Goal: Find specific page/section: Find specific page/section

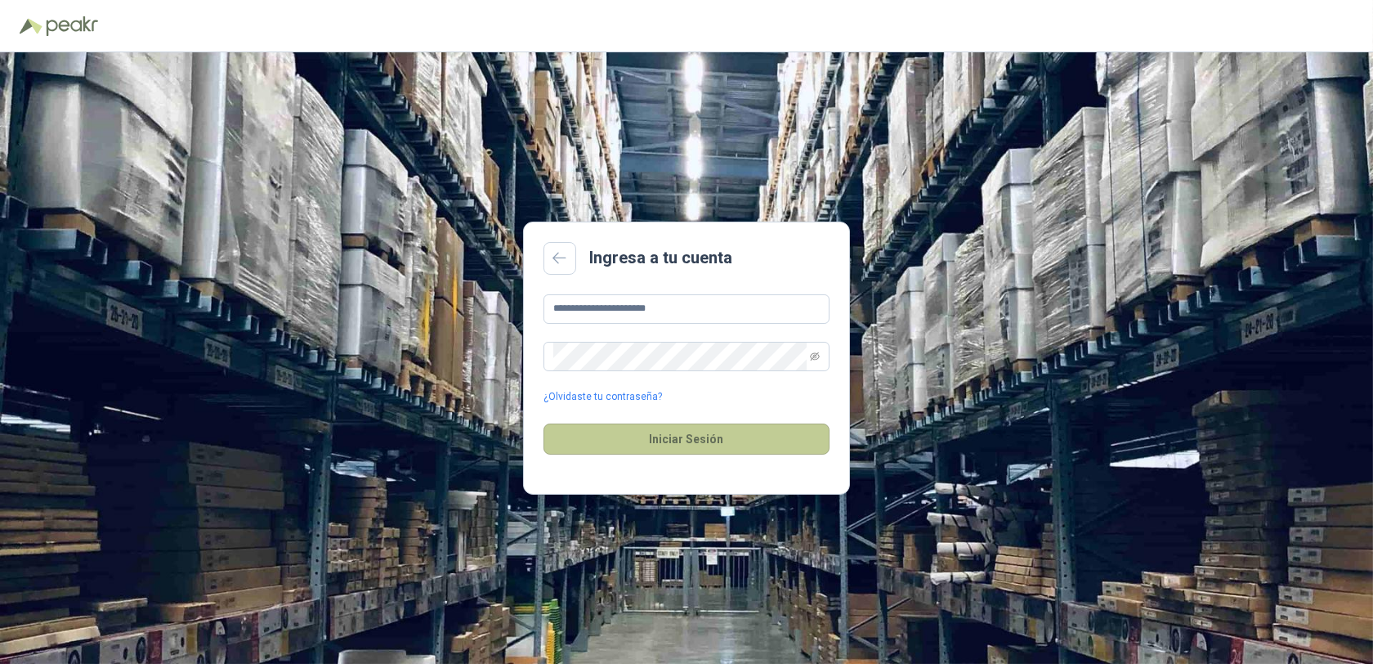
click at [687, 441] on button "Iniciar Sesión" at bounding box center [687, 438] width 286 height 31
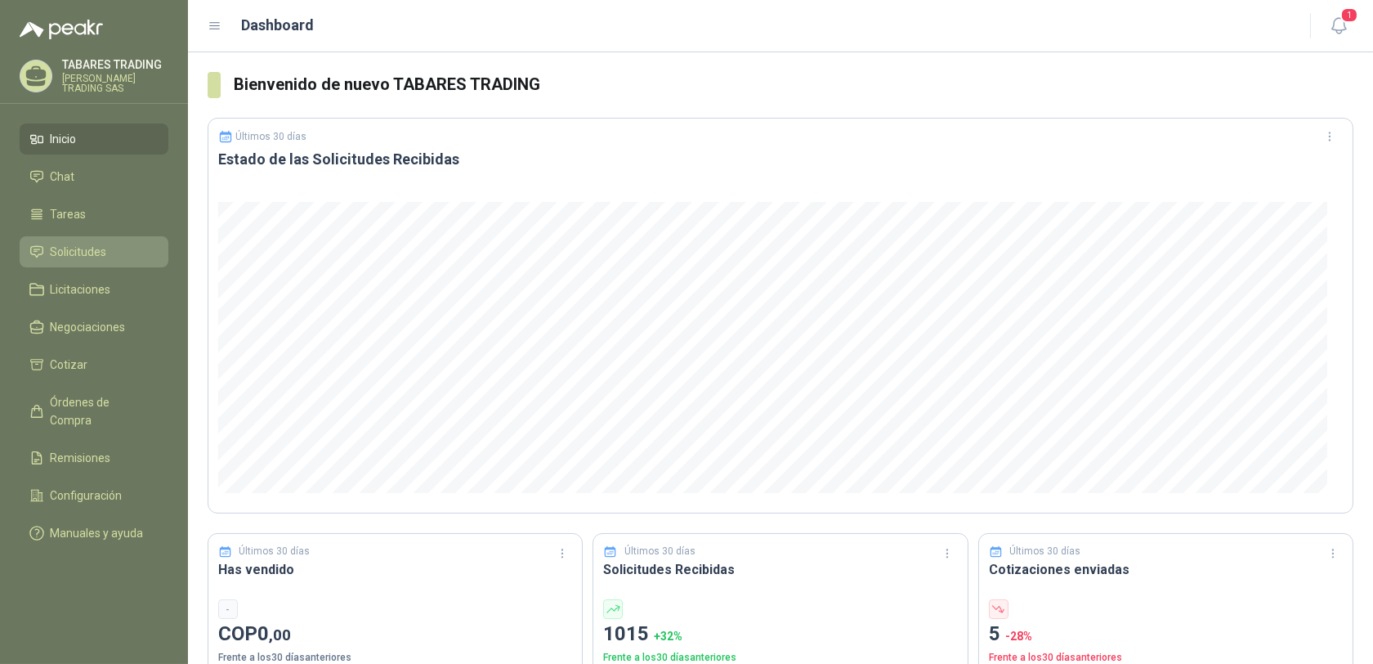
click at [78, 246] on span "Solicitudes" at bounding box center [79, 252] width 56 height 18
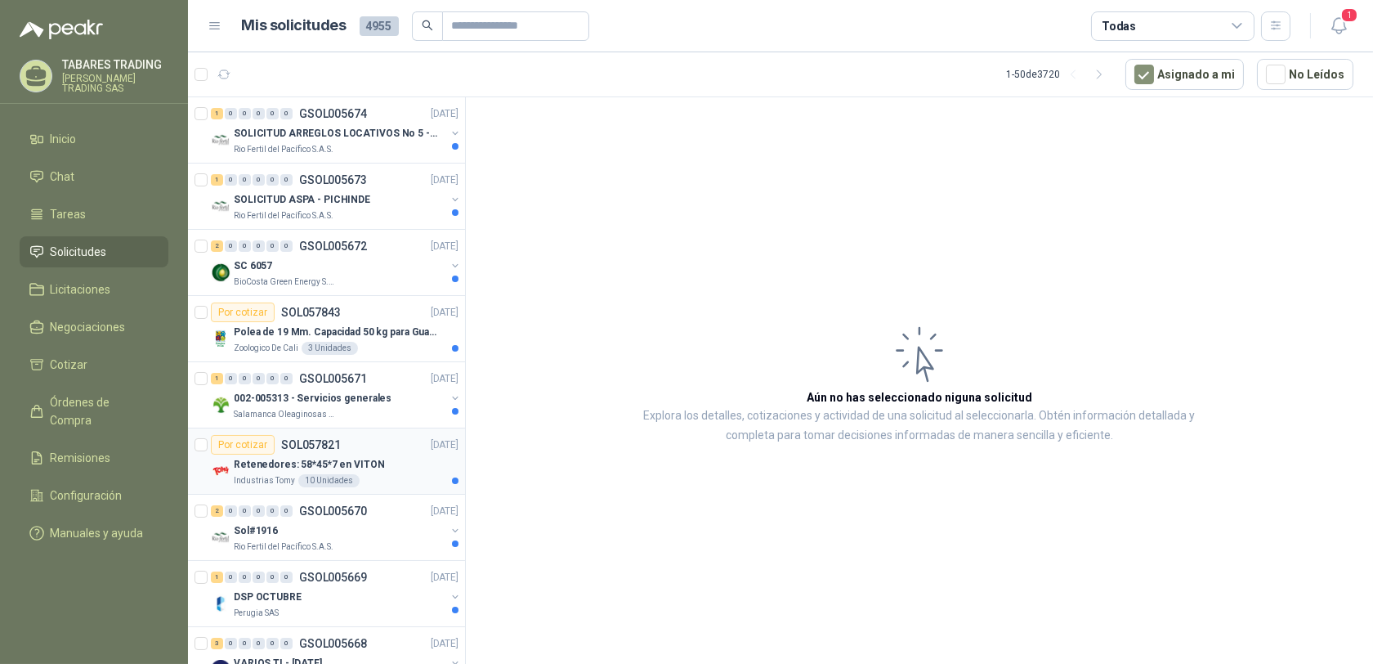
click at [268, 468] on p "Retenedores: 58*45*7 en VITON" at bounding box center [309, 465] width 151 height 16
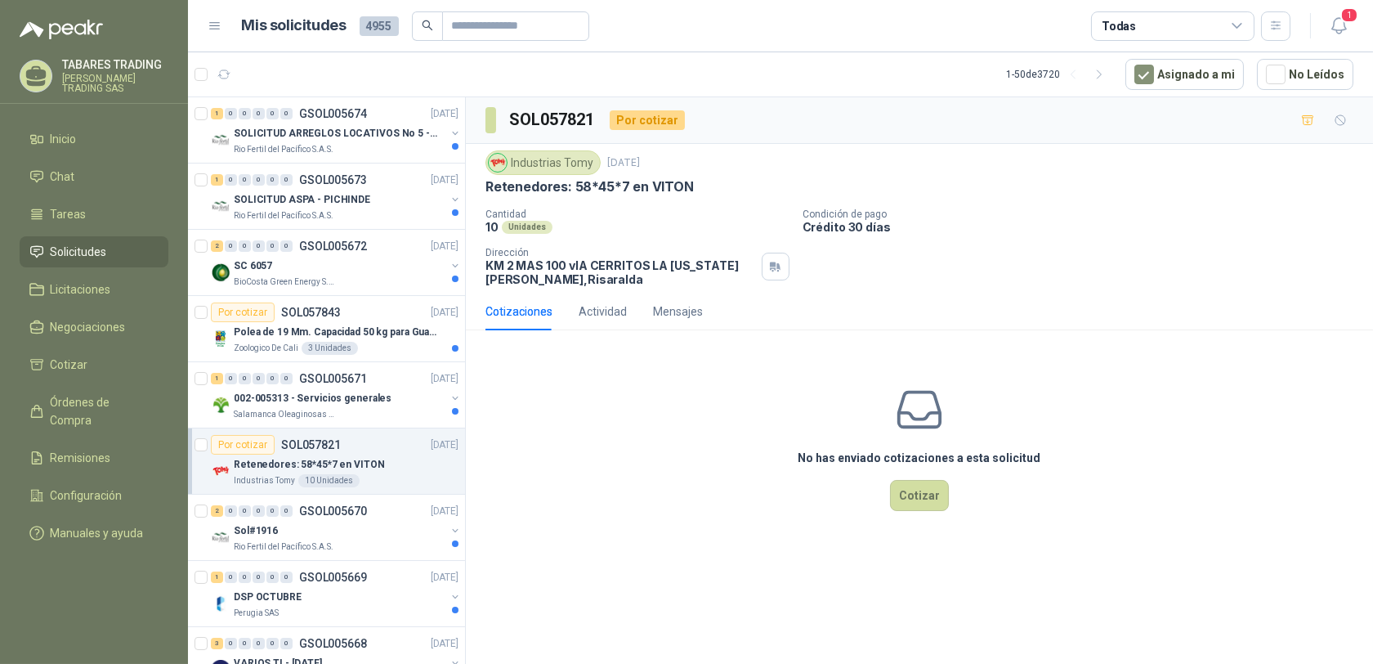
click at [107, 70] on p "[PERSON_NAME] TRADING" at bounding box center [115, 64] width 106 height 11
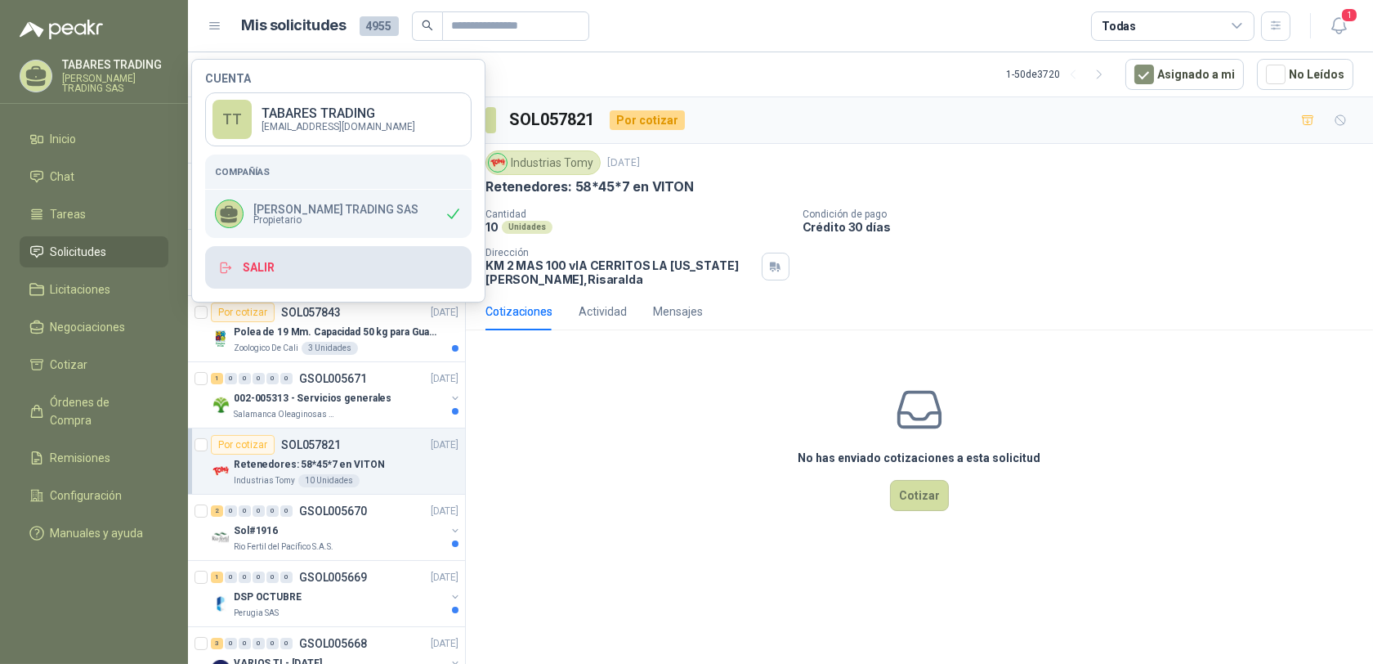
click at [266, 269] on button "Salir" at bounding box center [338, 267] width 266 height 43
